Goal: Transaction & Acquisition: Purchase product/service

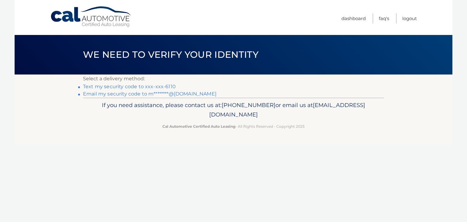
click at [163, 94] on link "Email my security code to m********@[DOMAIN_NAME]" at bounding box center [149, 94] width 133 height 6
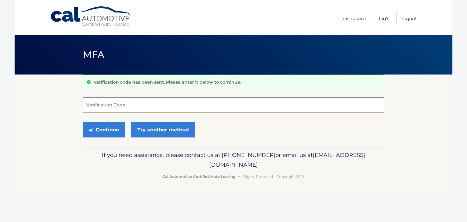
click at [100, 108] on input "Verification Code" at bounding box center [233, 104] width 301 height 15
click at [202, 101] on input "Verification Code" at bounding box center [233, 104] width 301 height 15
type input "081415"
click at [94, 126] on button "Continue" at bounding box center [104, 129] width 42 height 15
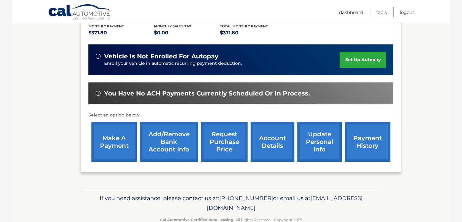
scroll to position [146, 0]
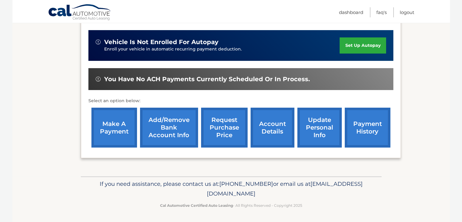
click at [375, 130] on link "payment history" at bounding box center [368, 128] width 46 height 40
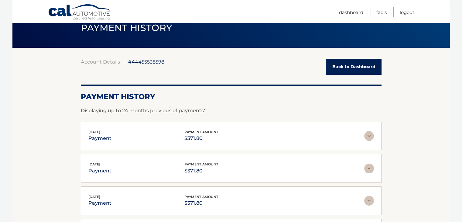
scroll to position [40, 0]
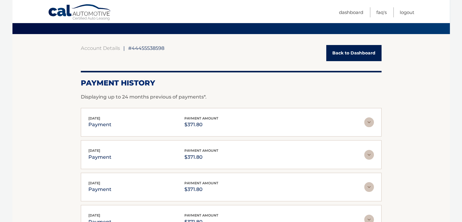
click at [371, 122] on img at bounding box center [369, 122] width 10 height 10
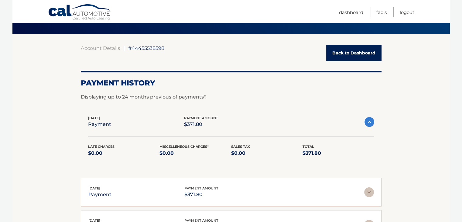
click at [371, 123] on img at bounding box center [369, 122] width 10 height 10
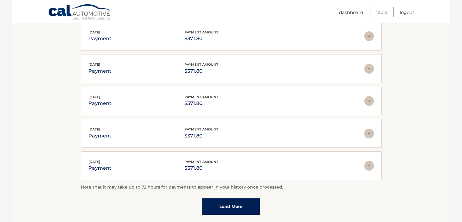
scroll to position [176, 0]
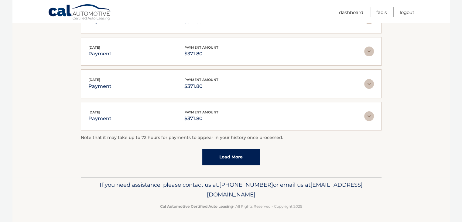
click at [245, 161] on link "Load More" at bounding box center [230, 157] width 57 height 16
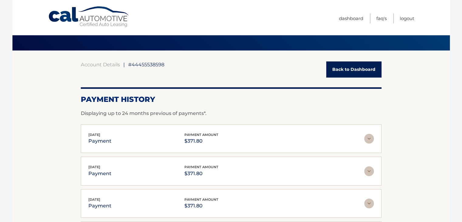
scroll to position [0, 0]
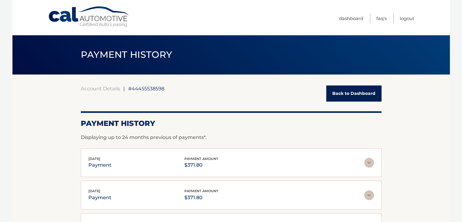
click at [352, 95] on link "Back to Dashboard" at bounding box center [353, 93] width 55 height 16
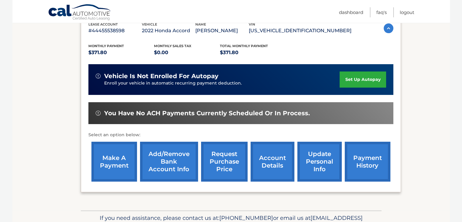
scroll to position [132, 0]
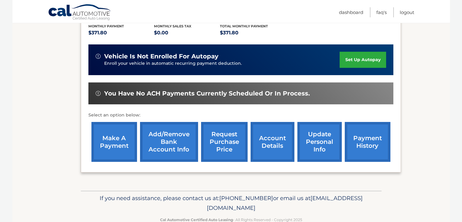
click at [109, 141] on link "make a payment" at bounding box center [114, 142] width 46 height 40
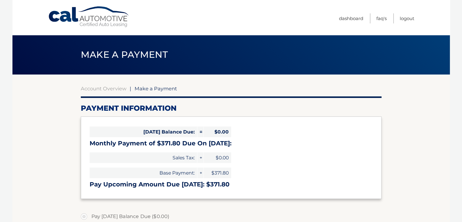
select select "YWZhOGE4ZDMtN2Q2OS00MmVkLWEzMTctMjI4ODE1ZDVjNzlh"
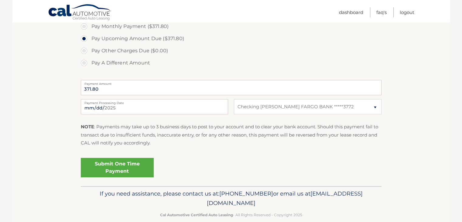
scroll to position [212, 0]
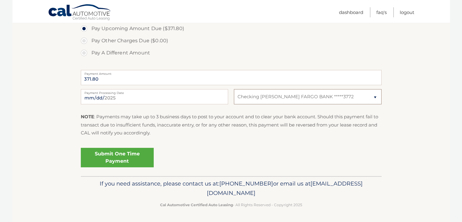
click at [340, 98] on select "Select Bank Account Checking [PERSON_NAME] FARGO BANK *****3772" at bounding box center [307, 96] width 147 height 15
click at [418, 76] on section "Account Overview | Make a Payment Payment Information [DATE] Balance Due: = $0.…" at bounding box center [230, 18] width 437 height 313
click at [97, 52] on label "Pay A Different Amount" at bounding box center [231, 53] width 301 height 12
click at [89, 52] on input "Pay A Different Amount" at bounding box center [86, 52] width 6 height 10
radio input "true"
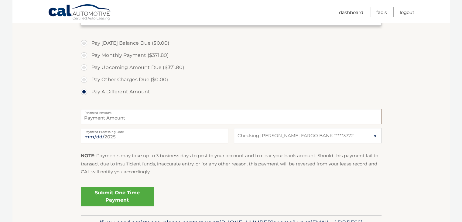
scroll to position [171, 0]
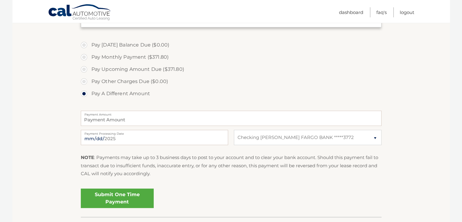
click at [86, 68] on label "Pay Upcoming Amount Due ($371.80)" at bounding box center [231, 69] width 301 height 12
click at [86, 68] on input "Pay Upcoming Amount Due ($371.80)" at bounding box center [86, 68] width 6 height 10
radio input "true"
type input "371.80"
click at [84, 56] on label "Pay Monthly Payment ($371.80)" at bounding box center [231, 57] width 301 height 12
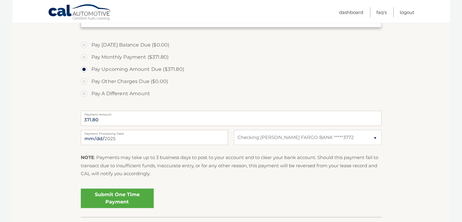
click at [84, 56] on input "Pay Monthly Payment ($371.80)" at bounding box center [86, 56] width 6 height 10
radio input "true"
click at [84, 44] on label "Pay [DATE] Balance Due ($0.00)" at bounding box center [231, 45] width 301 height 12
click at [405, 14] on link "Logout" at bounding box center [407, 12] width 15 height 10
